Goal: Task Accomplishment & Management: Use online tool/utility

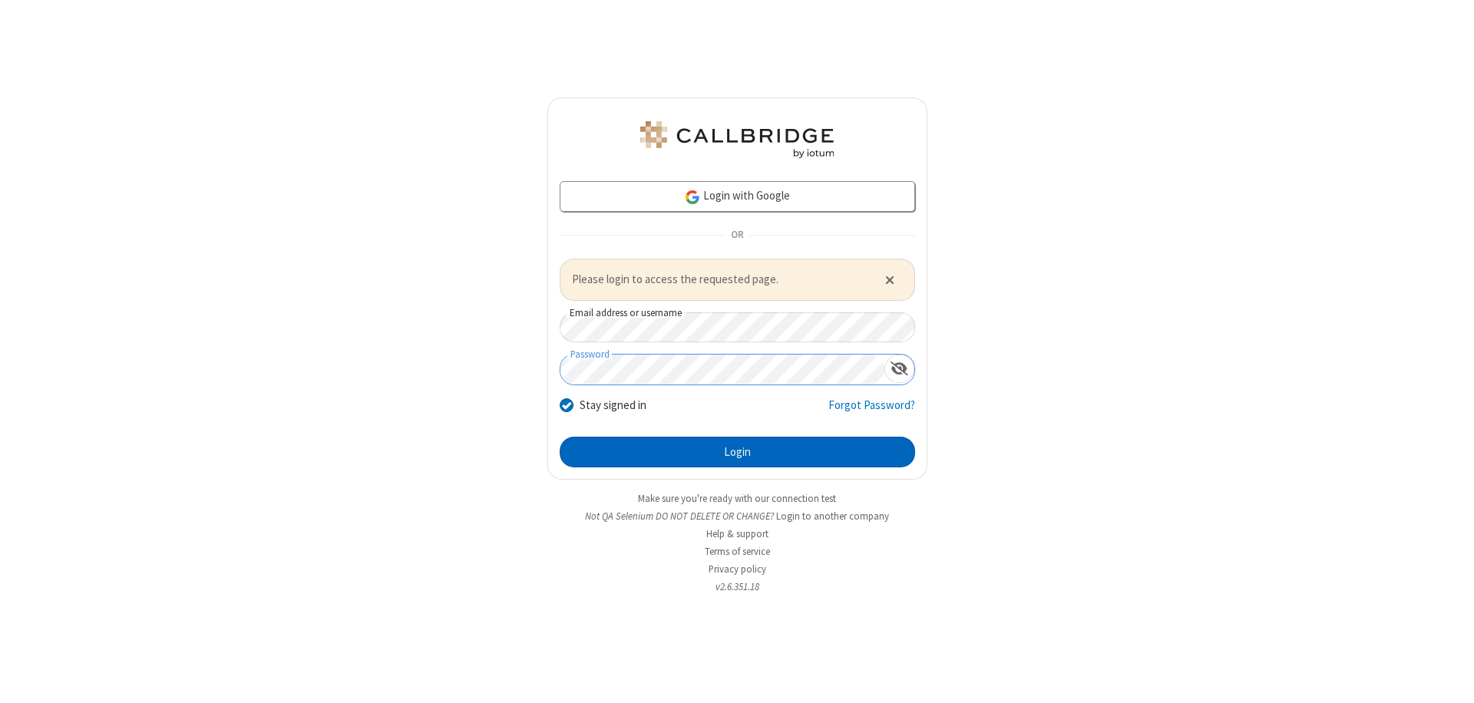
click at [737, 451] on button "Login" at bounding box center [737, 452] width 355 height 31
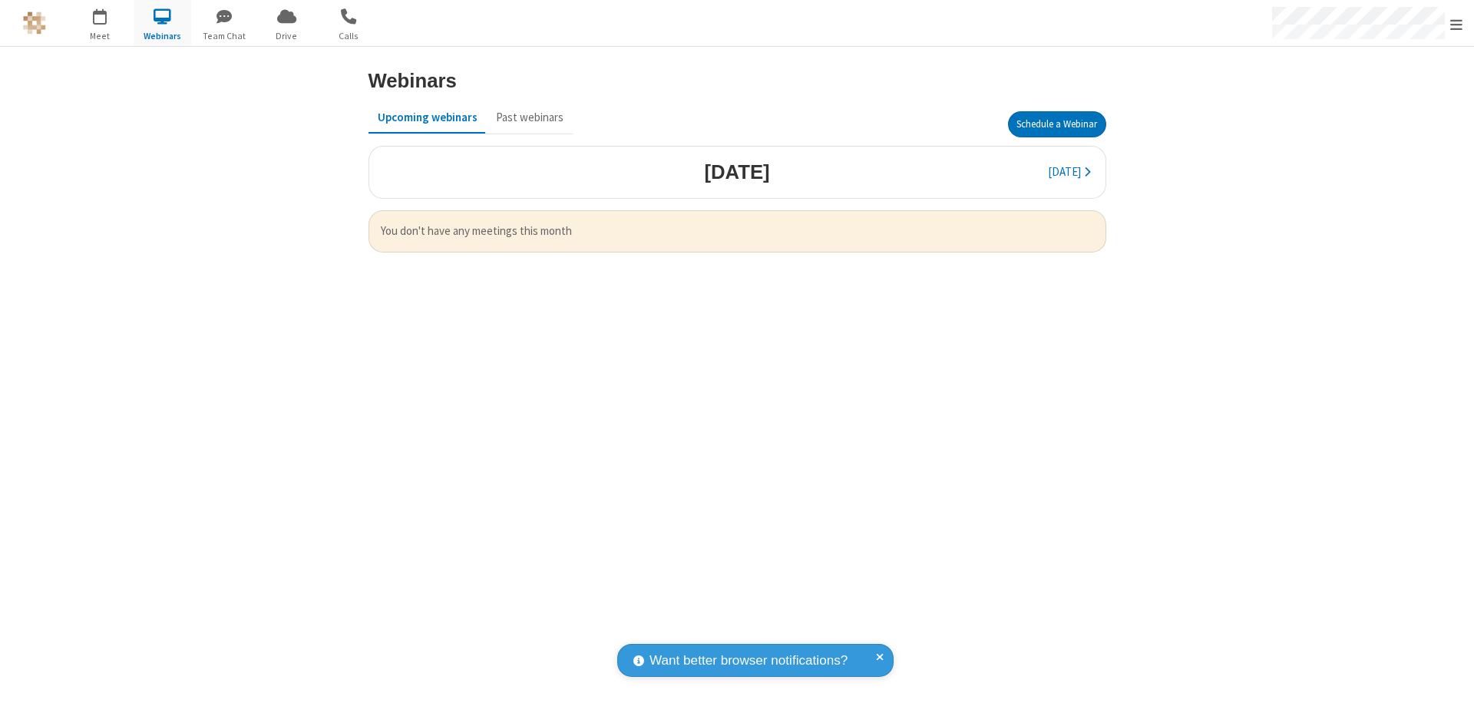
click at [1056, 124] on button "Schedule a Webinar" at bounding box center [1057, 124] width 98 height 26
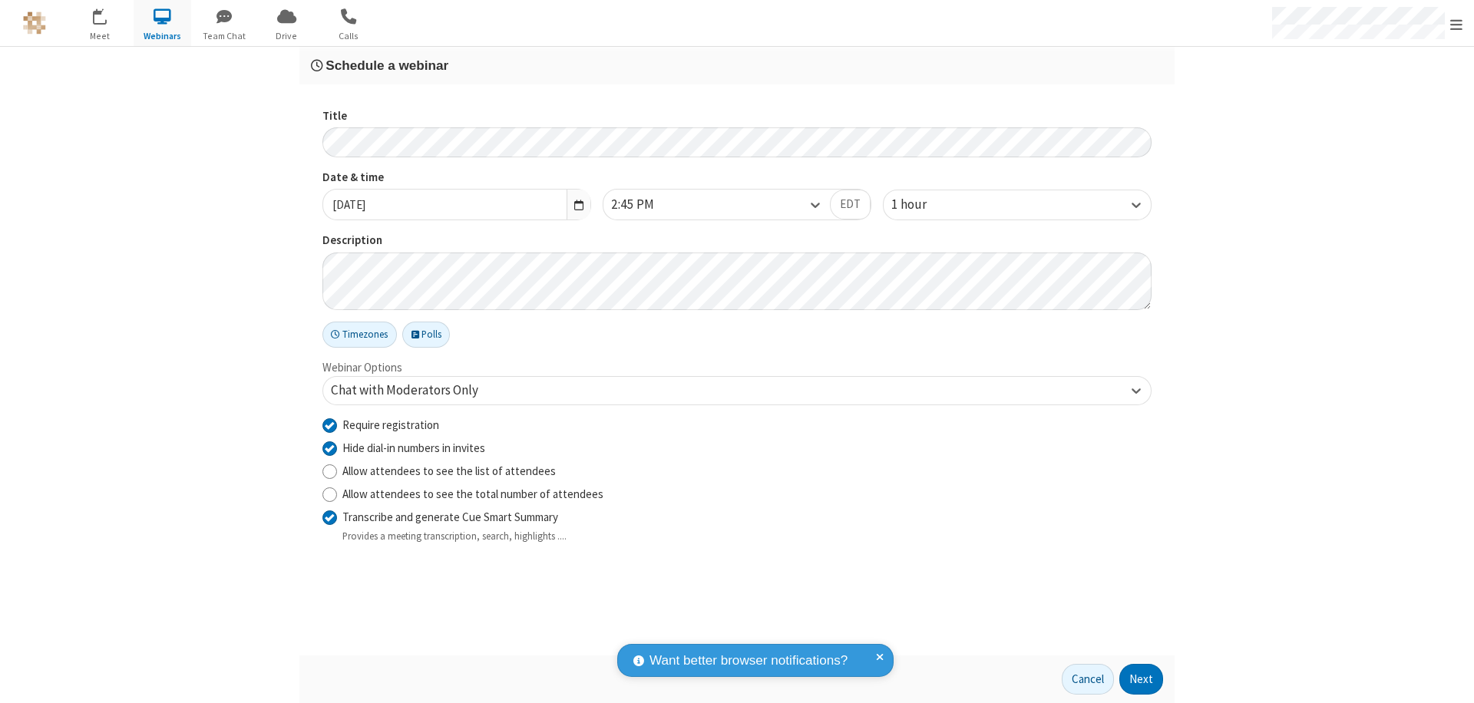
click at [329, 424] on input "Require registration" at bounding box center [329, 425] width 15 height 16
checkbox input "false"
click at [1141, 679] on button "Next" at bounding box center [1141, 679] width 44 height 31
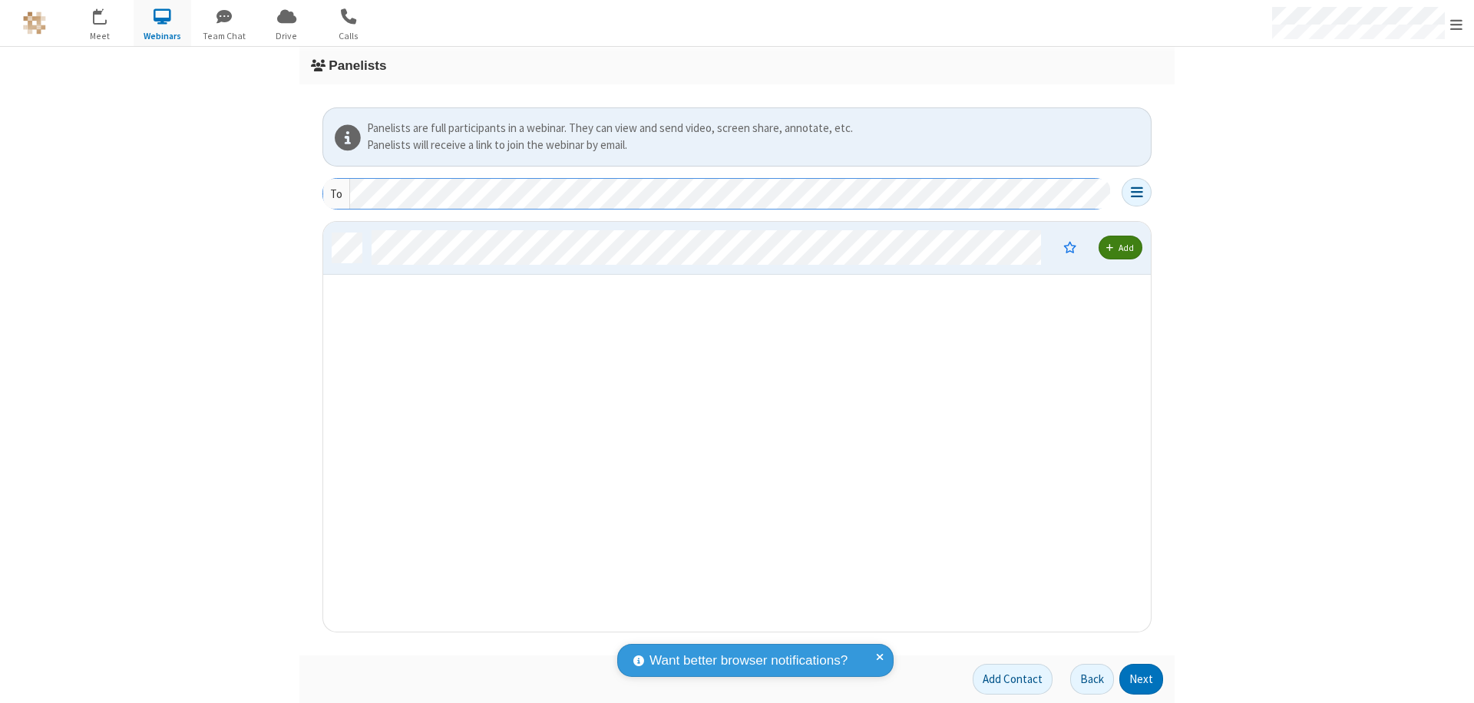
scroll to position [398, 816]
click at [1141, 679] on button "Next" at bounding box center [1141, 679] width 44 height 31
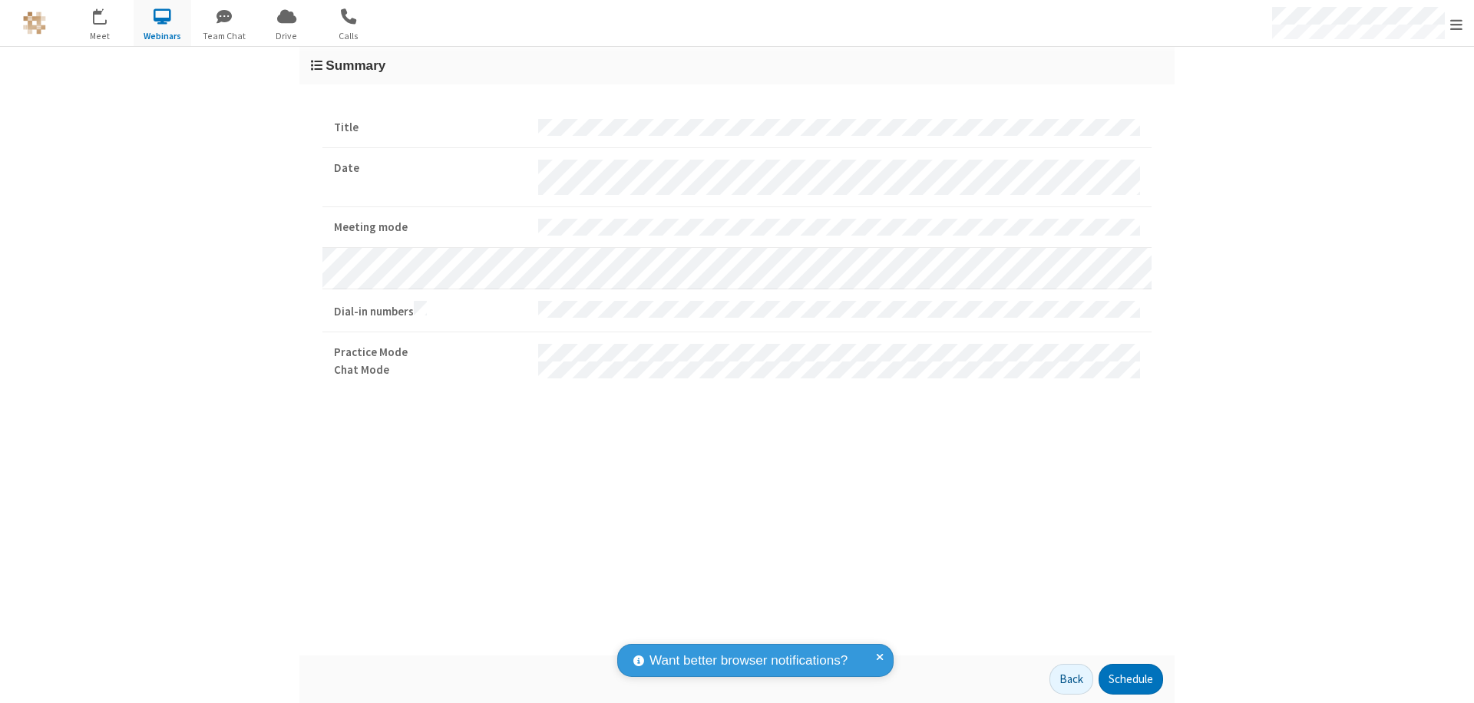
click at [1130, 679] on button "Schedule" at bounding box center [1130, 679] width 64 height 31
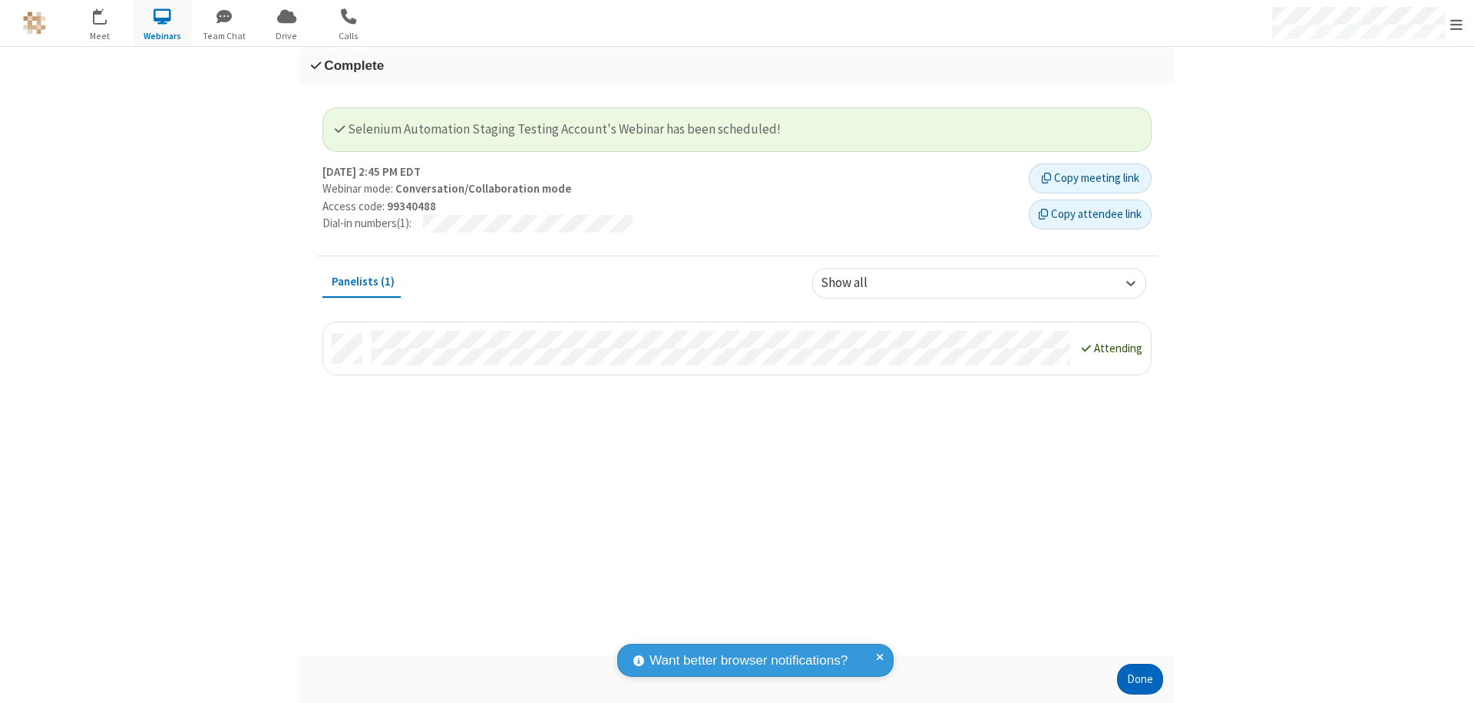
click at [1140, 679] on button "Done" at bounding box center [1140, 679] width 46 height 31
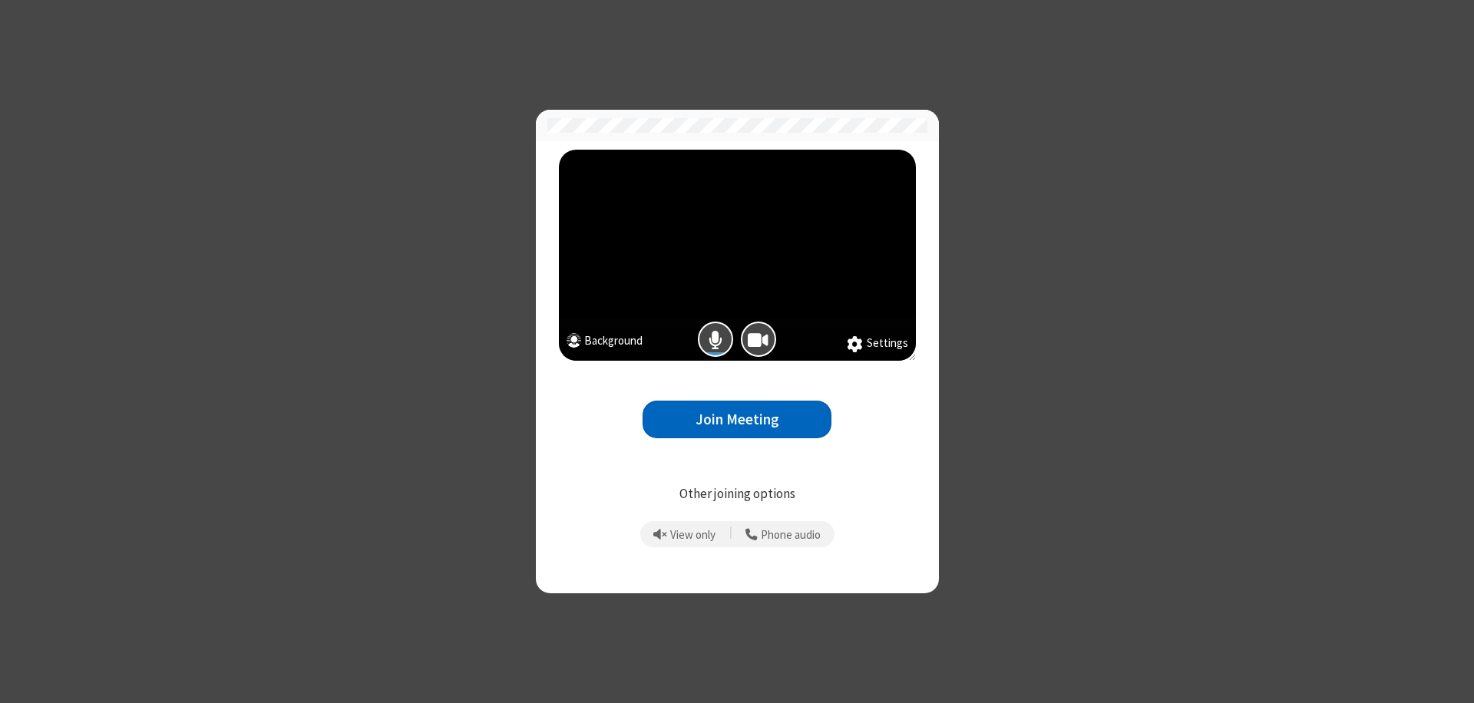
click at [737, 419] on button "Join Meeting" at bounding box center [736, 420] width 189 height 38
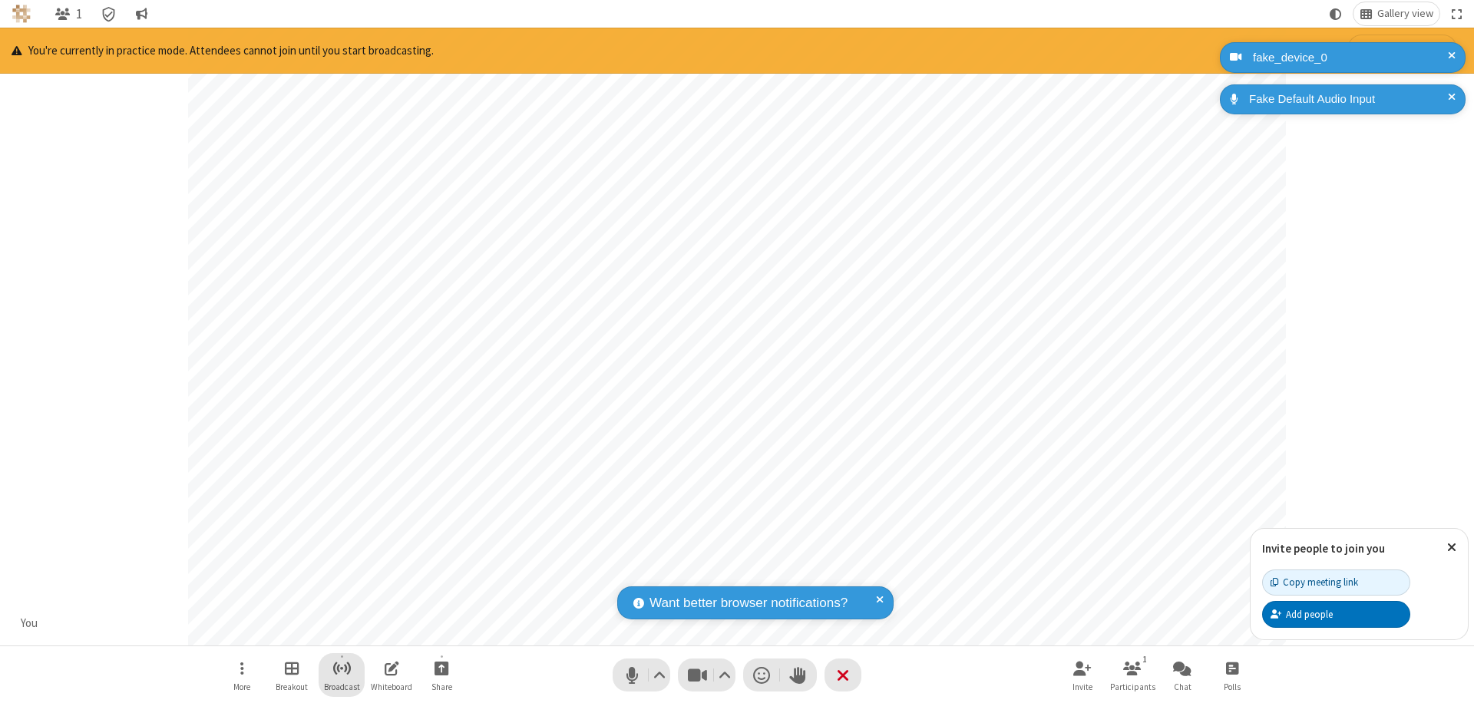
click at [341, 668] on span "Start broadcast" at bounding box center [341, 668] width 19 height 19
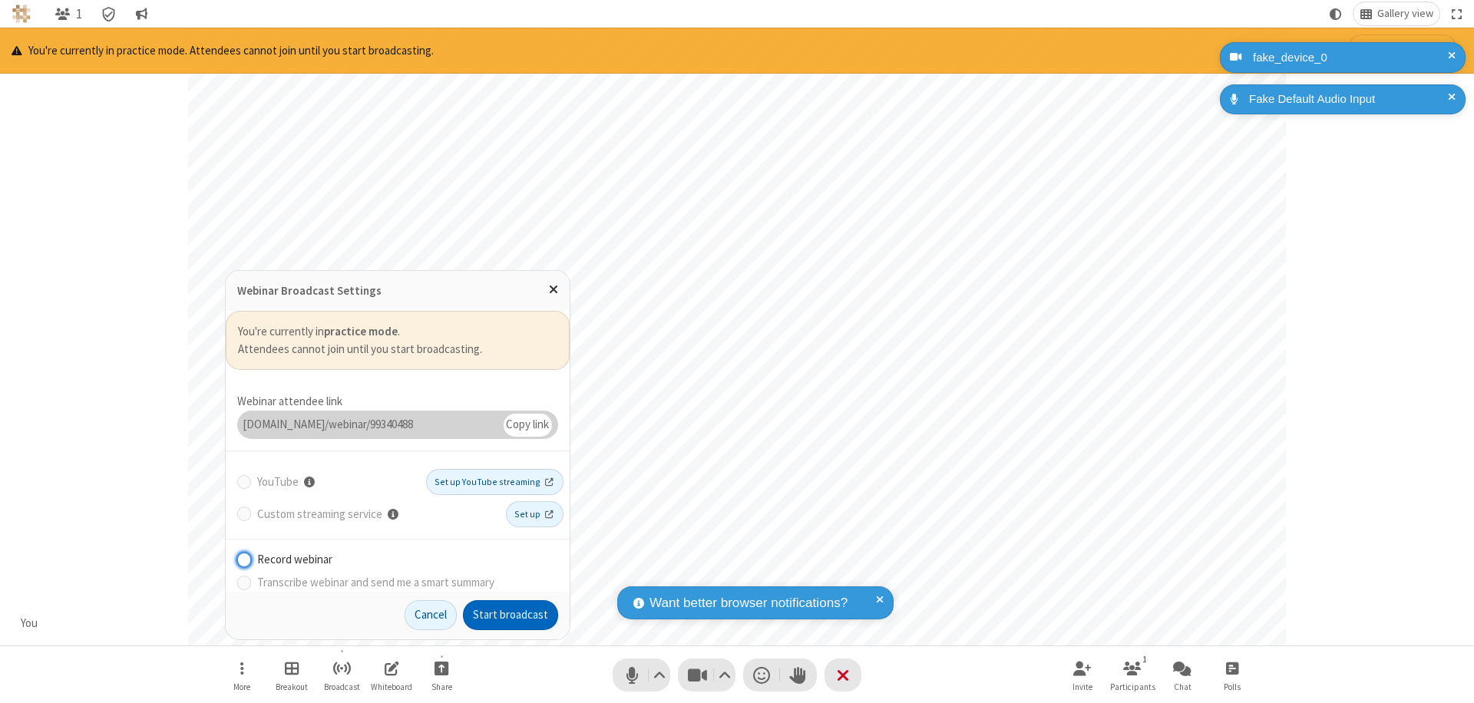
click at [510, 615] on button "Start broadcast" at bounding box center [510, 615] width 95 height 31
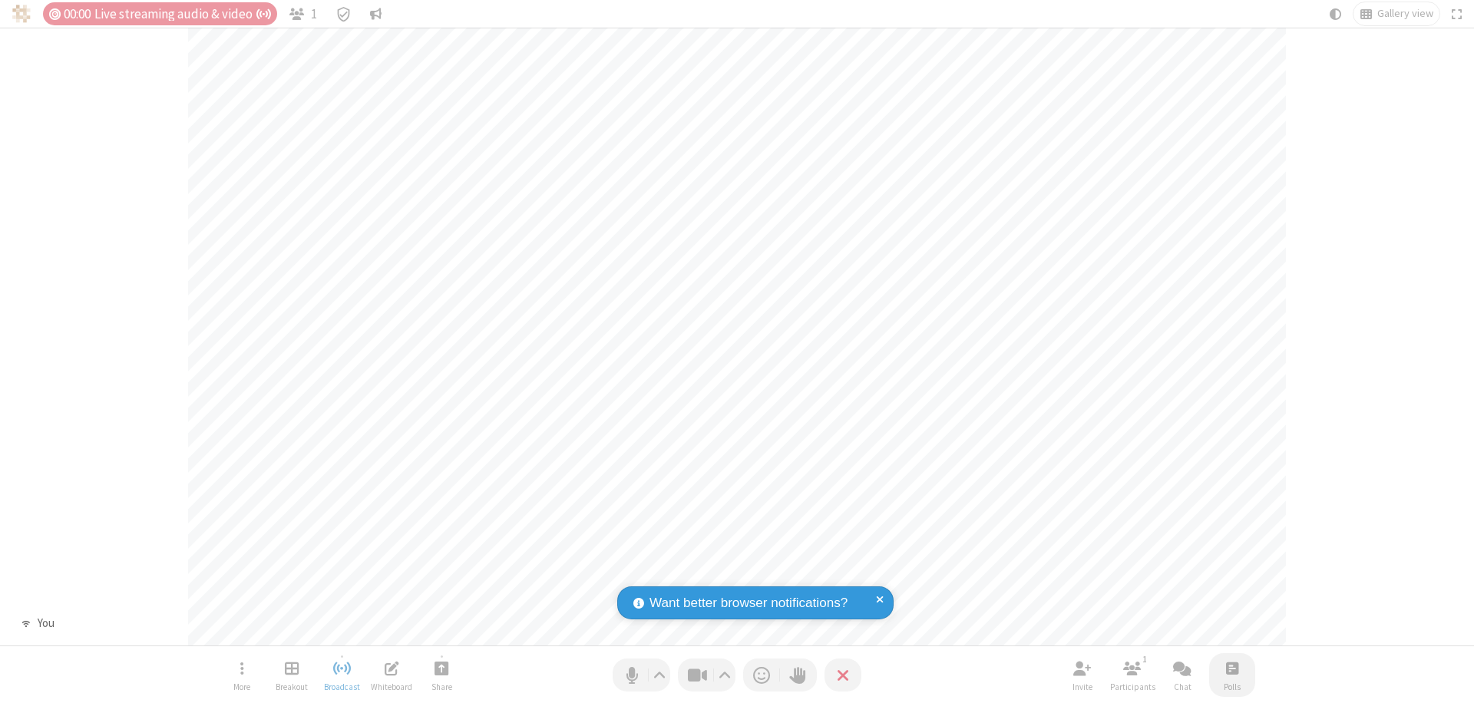
click at [1231, 668] on span "Open poll" at bounding box center [1232, 668] width 12 height 19
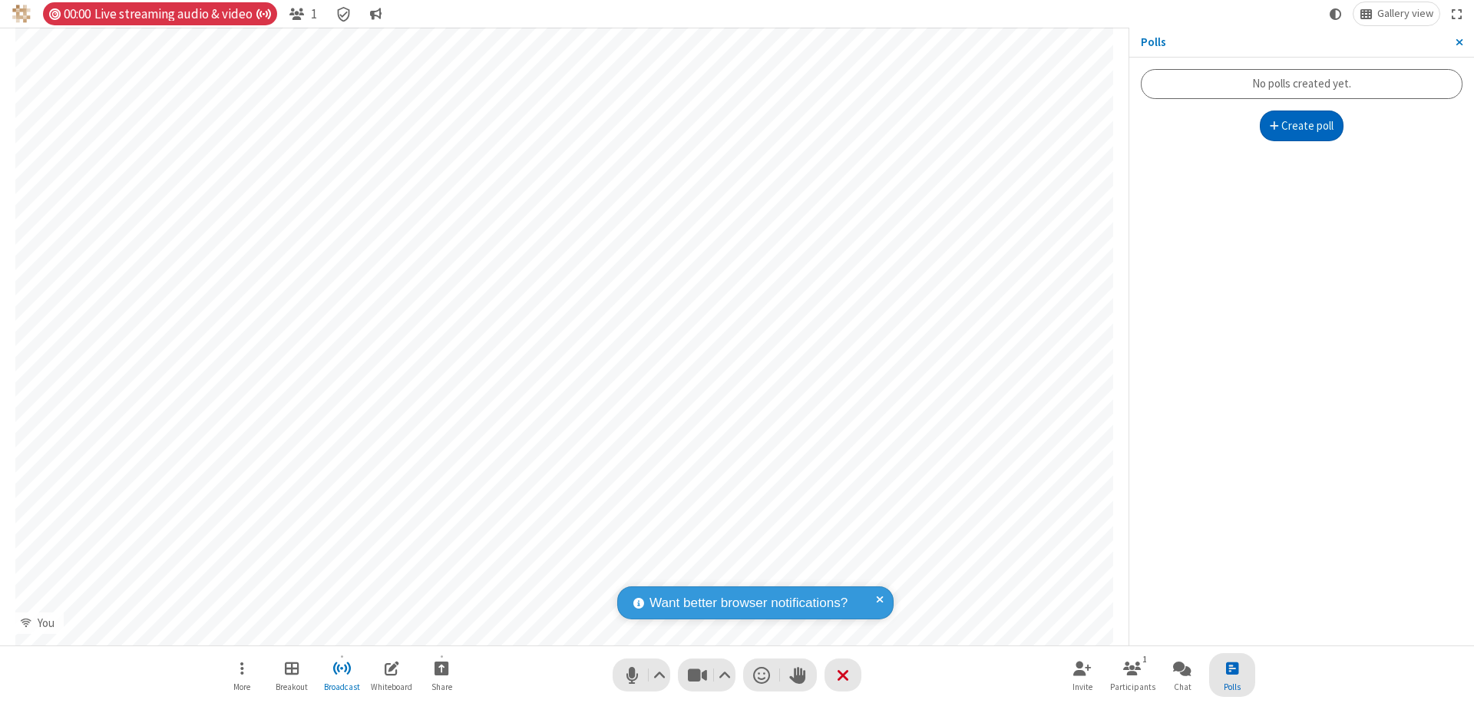
click at [1301, 126] on button "Create poll" at bounding box center [1301, 126] width 84 height 31
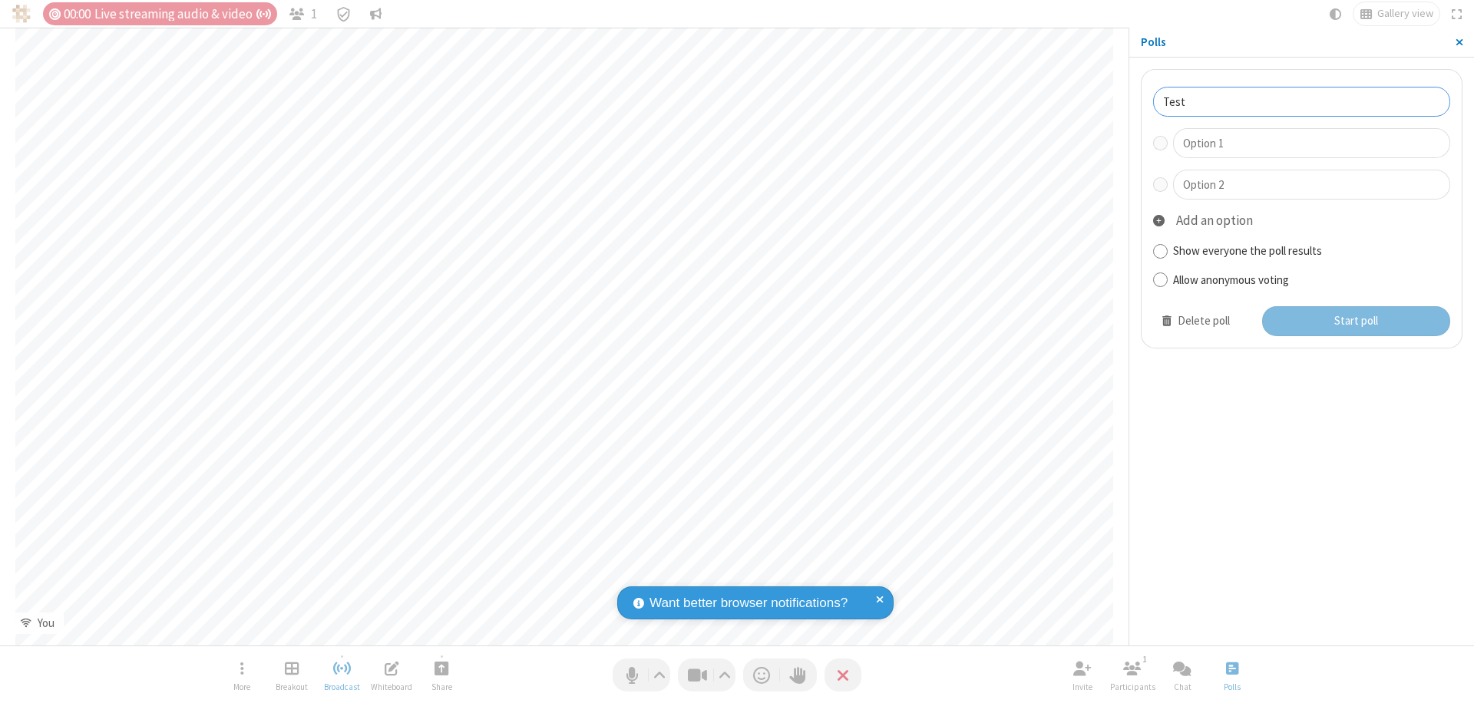
type input "Test"
type input "Yes"
type input "No"
click at [1355, 321] on button "Start poll" at bounding box center [1356, 321] width 189 height 31
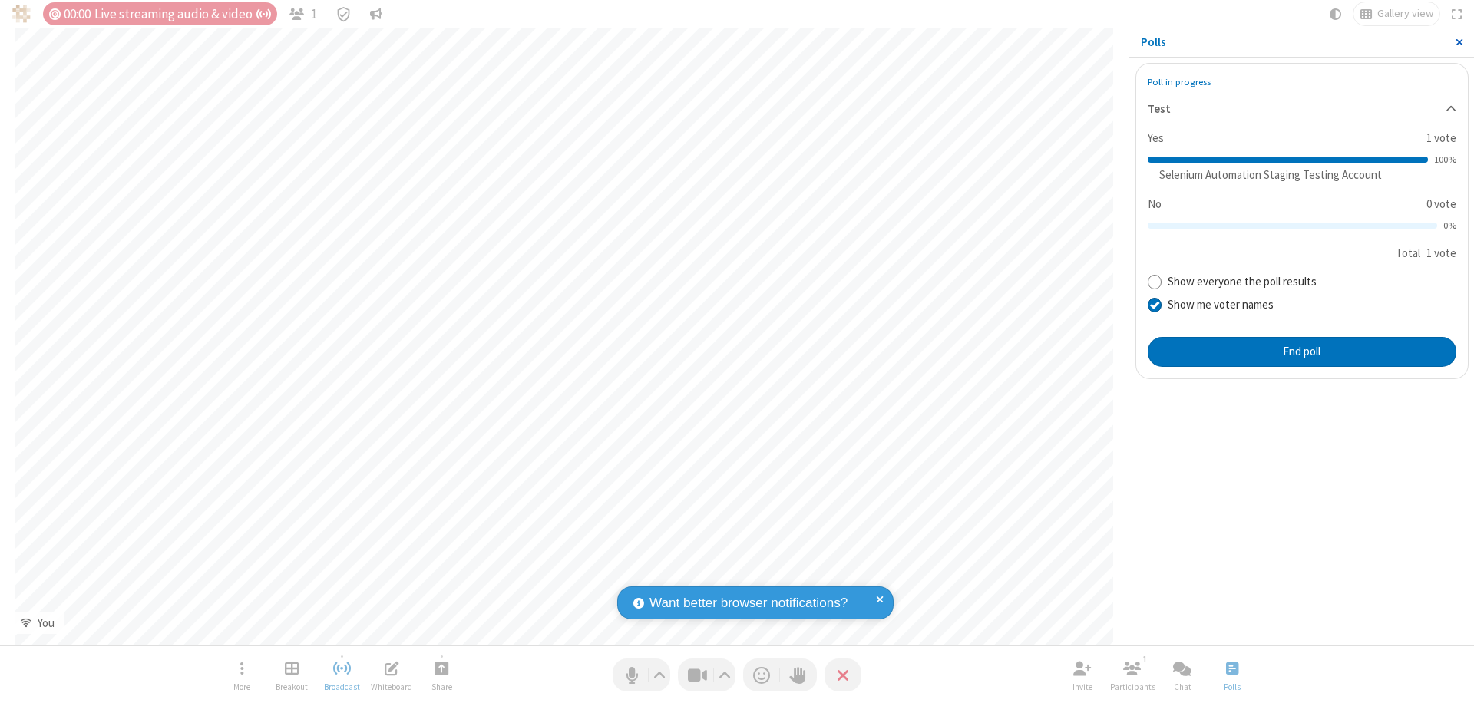
click at [1458, 42] on span "Close sidebar" at bounding box center [1459, 42] width 8 height 12
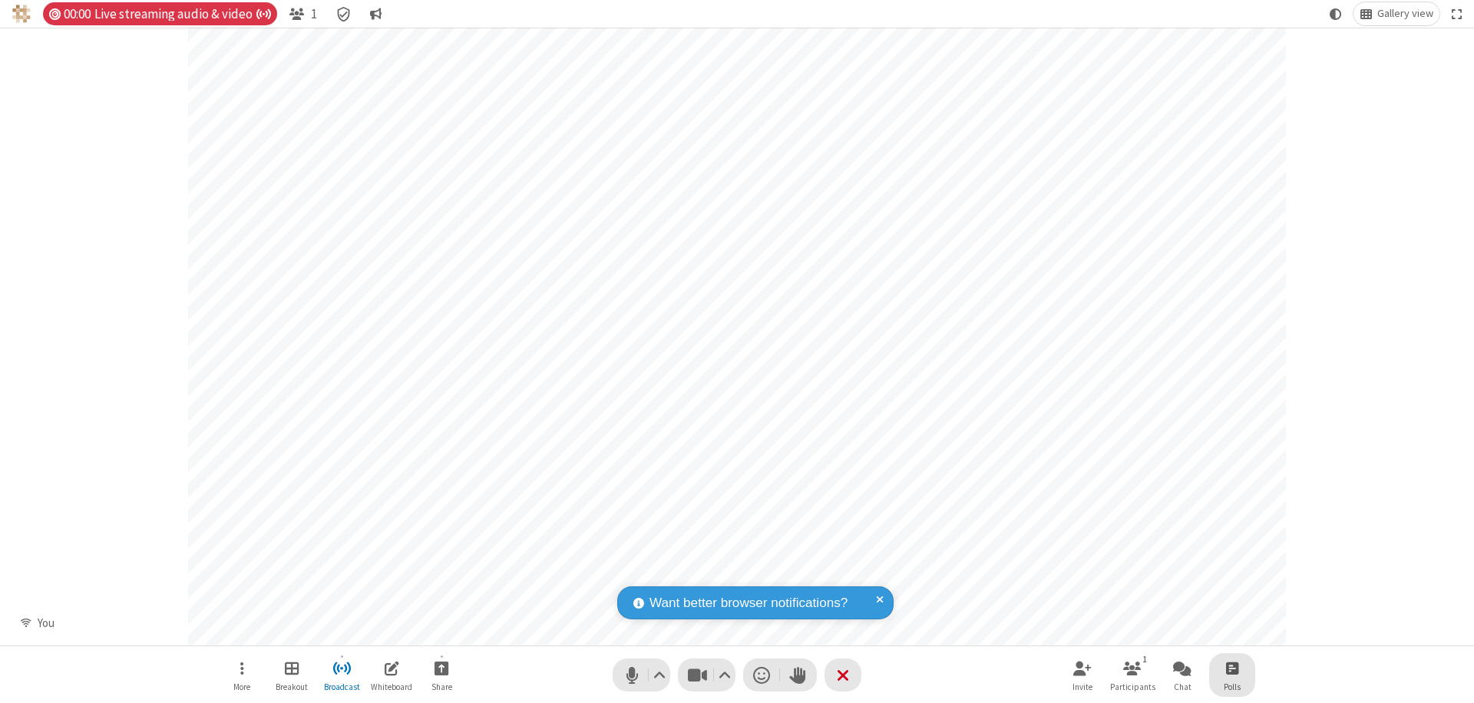
click at [1231, 668] on span "Open poll" at bounding box center [1232, 668] width 12 height 19
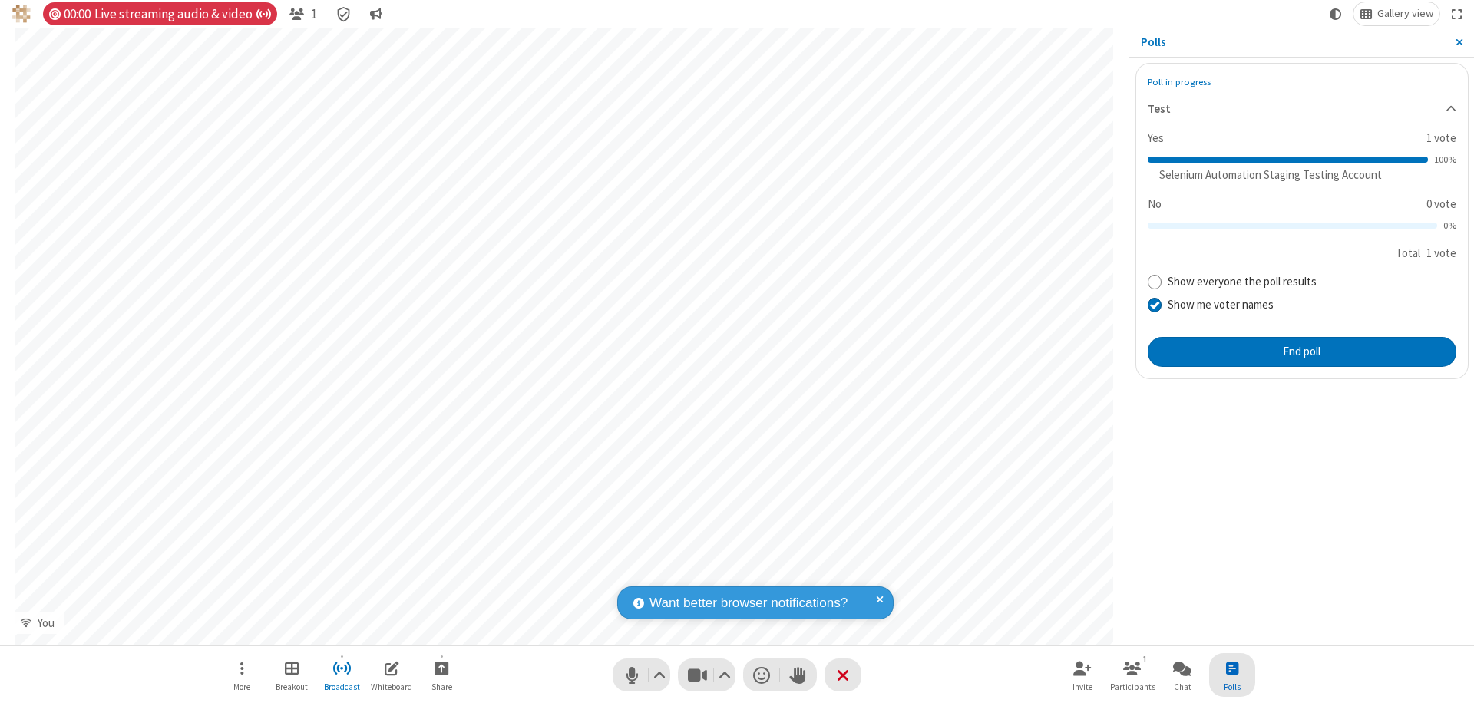
click at [1301, 352] on button "End poll" at bounding box center [1301, 352] width 309 height 31
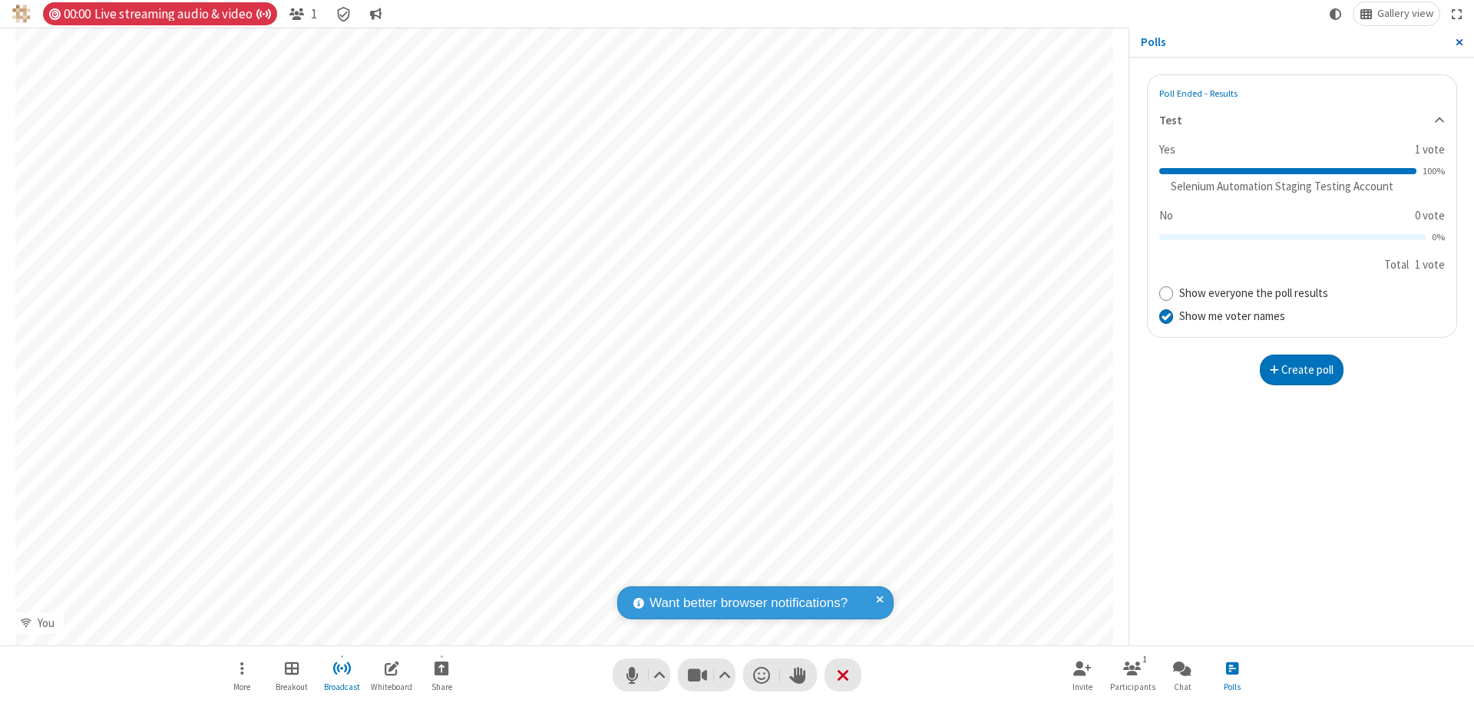
click at [1458, 42] on span "Close sidebar" at bounding box center [1459, 42] width 8 height 12
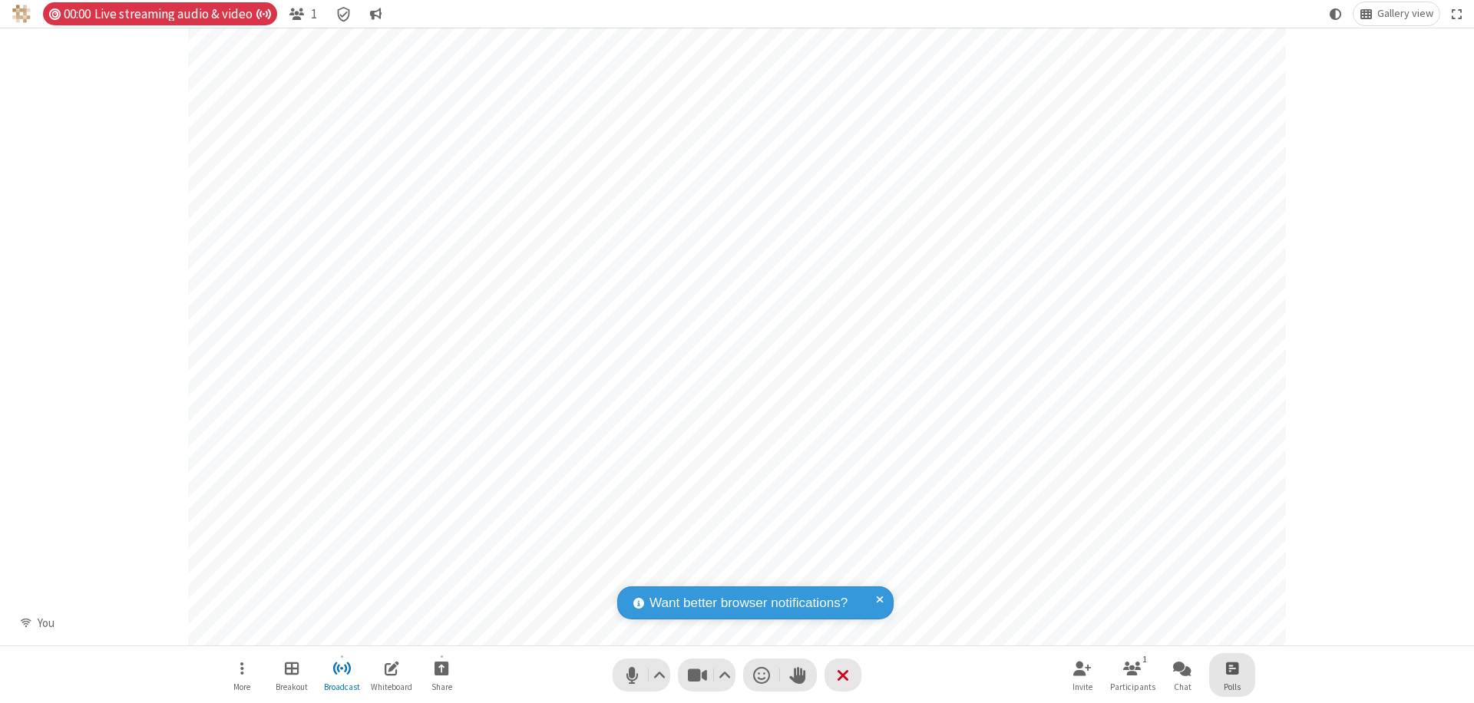
click at [1231, 668] on span "Open poll" at bounding box center [1232, 668] width 12 height 19
